Goal: Task Accomplishment & Management: Manage account settings

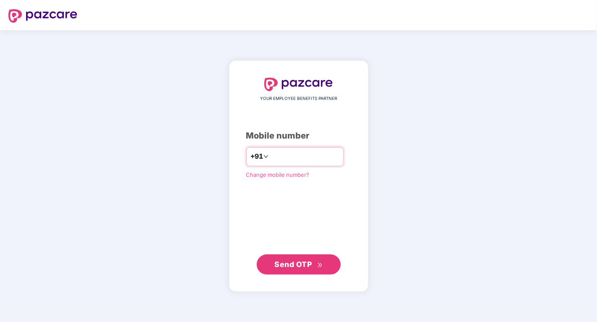
click at [276, 154] on input "number" at bounding box center [304, 156] width 69 height 13
click at [270, 154] on input "number" at bounding box center [304, 156] width 69 height 13
type input "**********"
click at [283, 272] on button "Send OTP" at bounding box center [299, 264] width 84 height 20
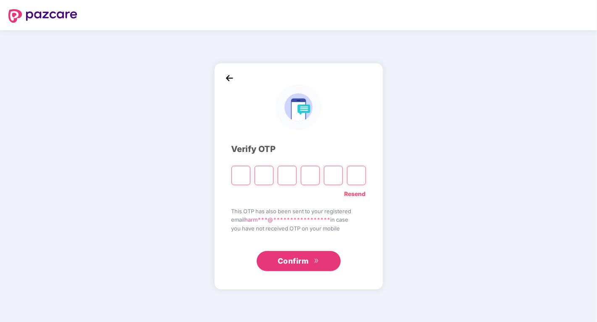
paste input "*"
type input "*"
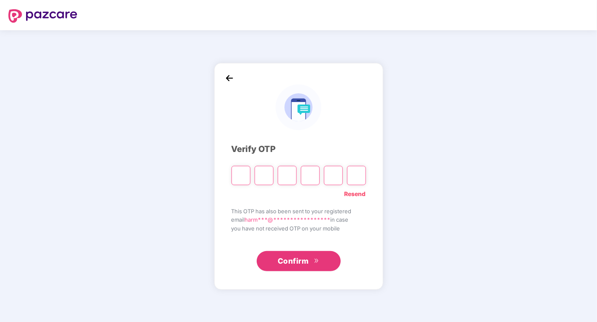
type input "*"
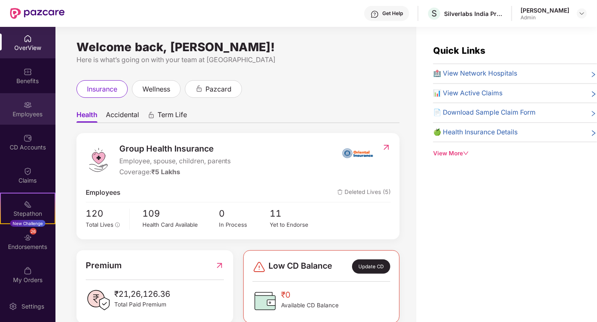
click at [27, 114] on div "Employees" at bounding box center [27, 114] width 55 height 8
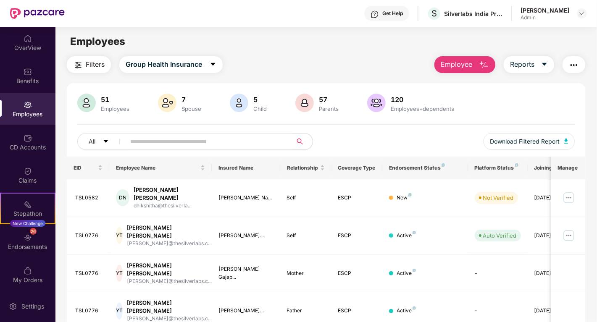
click at [192, 144] on input "text" at bounding box center [205, 141] width 151 height 13
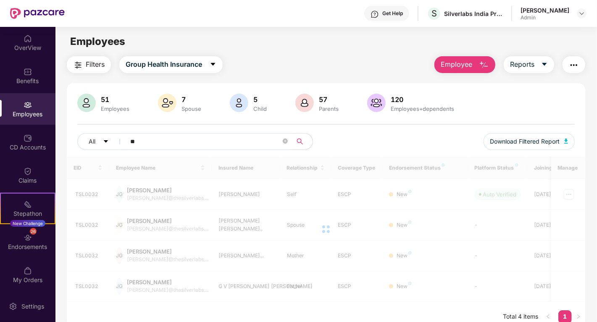
type input "*"
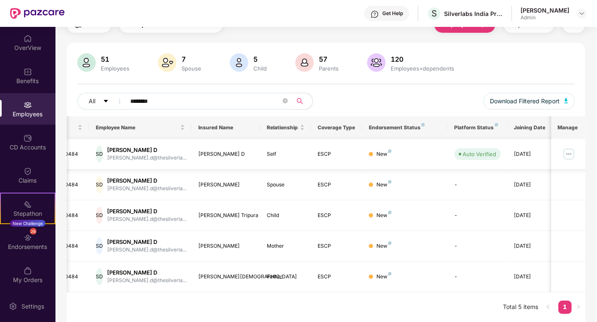
scroll to position [0, 22]
type input "********"
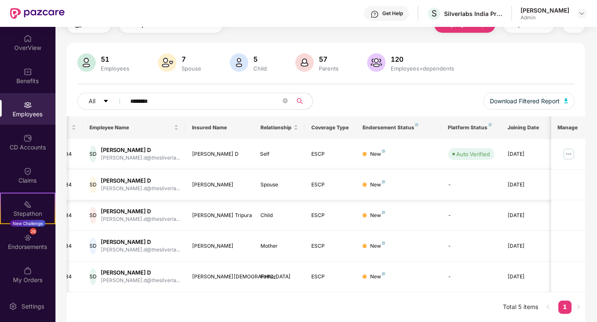
scroll to position [0, 0]
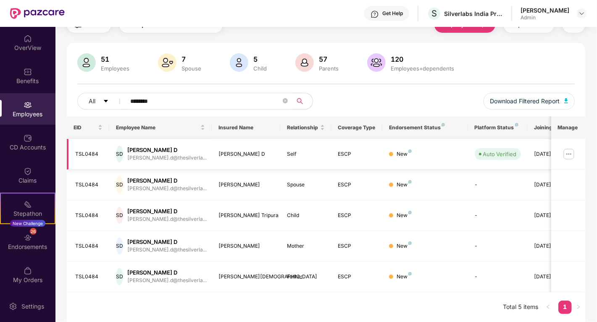
click at [146, 149] on div "Sudhakar D" at bounding box center [166, 150] width 79 height 8
click at [573, 154] on img at bounding box center [568, 153] width 13 height 13
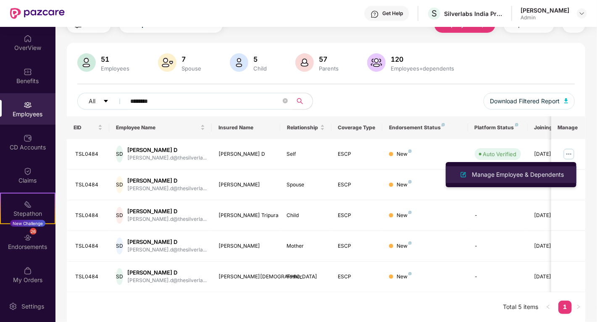
click at [521, 173] on div "Manage Employee & Dependents" at bounding box center [517, 174] width 95 height 9
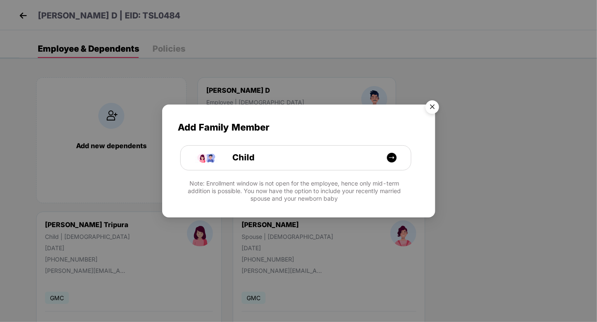
click at [437, 109] on img "Close" at bounding box center [432, 109] width 24 height 24
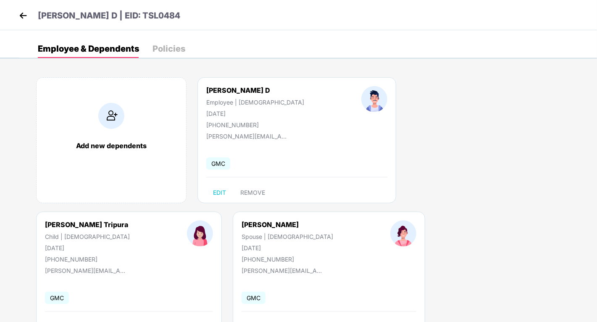
click at [26, 17] on img at bounding box center [23, 15] width 13 height 13
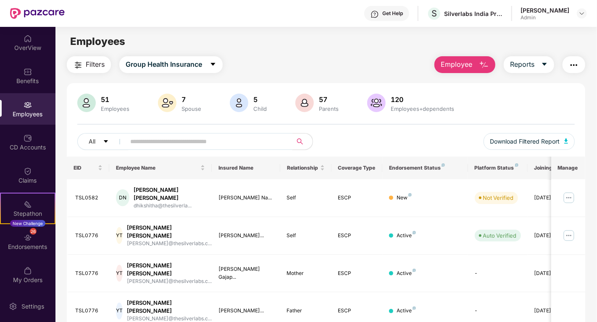
click at [188, 137] on input "text" at bounding box center [205, 141] width 151 height 13
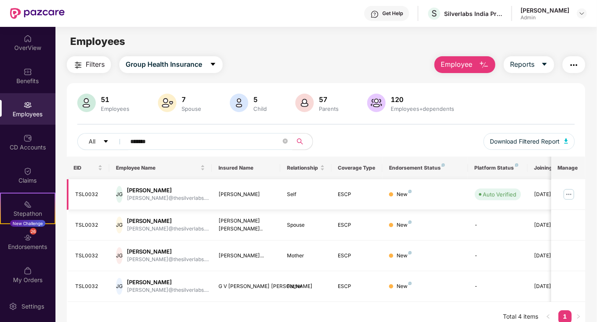
type input "*******"
click at [568, 189] on img at bounding box center [568, 194] width 13 height 13
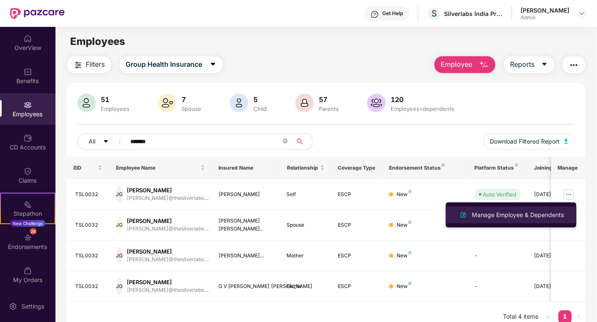
click at [534, 215] on div "Manage Employee & Dependents" at bounding box center [517, 214] width 95 height 9
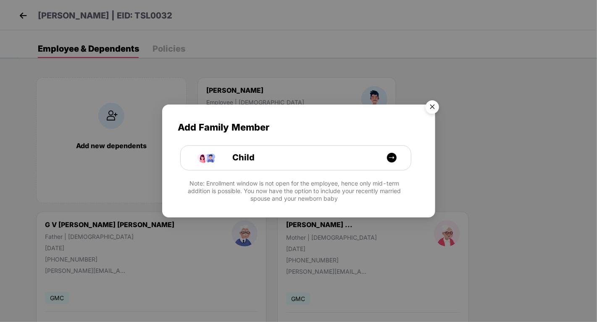
click at [433, 104] on img "Close" at bounding box center [432, 109] width 24 height 24
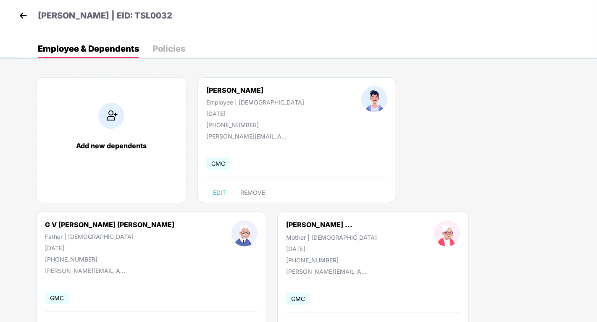
click at [23, 10] on img at bounding box center [23, 15] width 13 height 13
